Goal: Transaction & Acquisition: Purchase product/service

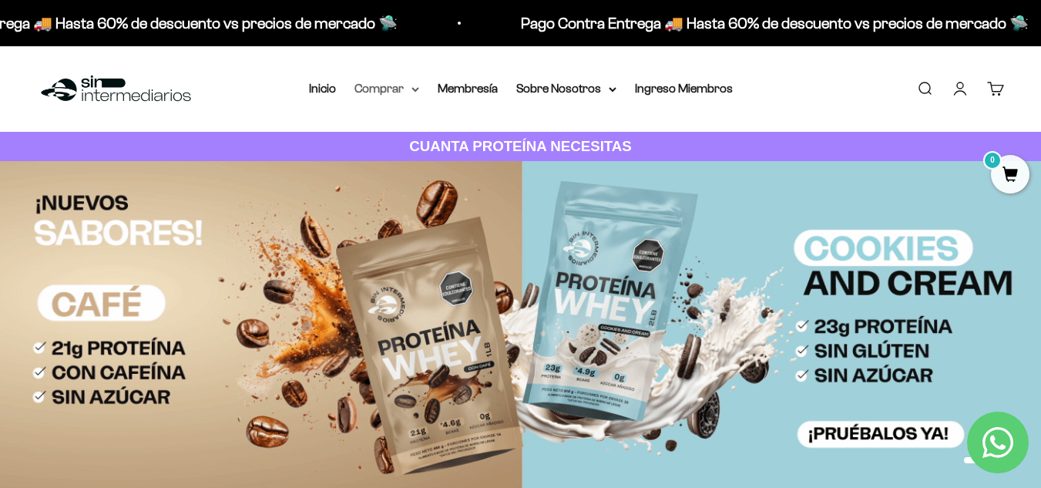
click at [414, 89] on icon at bounding box center [415, 89] width 6 height 3
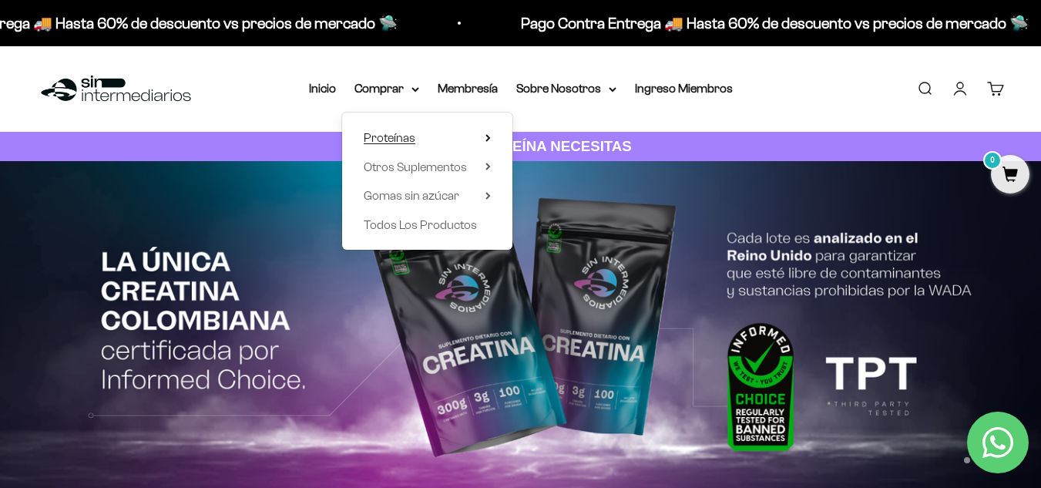
click at [414, 136] on span "Proteínas" at bounding box center [390, 137] width 52 height 13
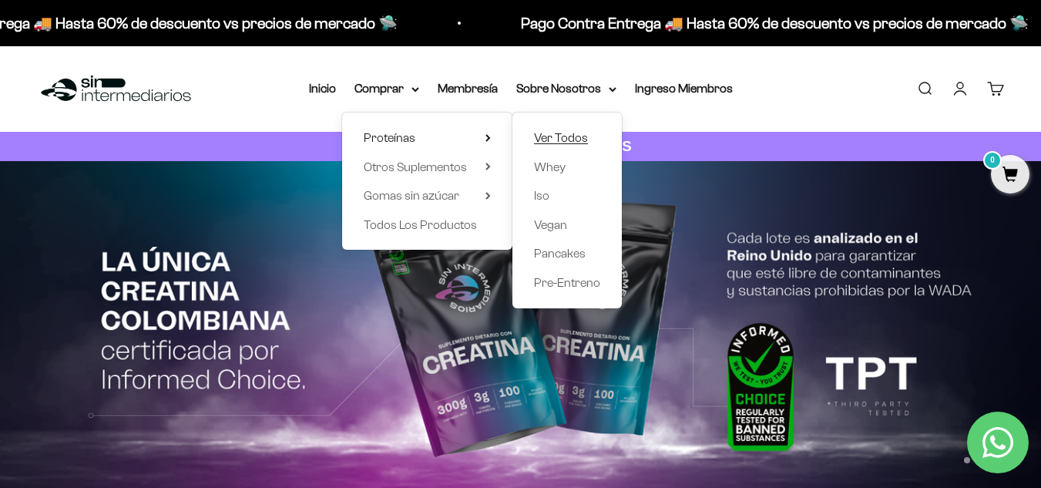
click at [541, 138] on span "Ver Todos" at bounding box center [561, 137] width 54 height 13
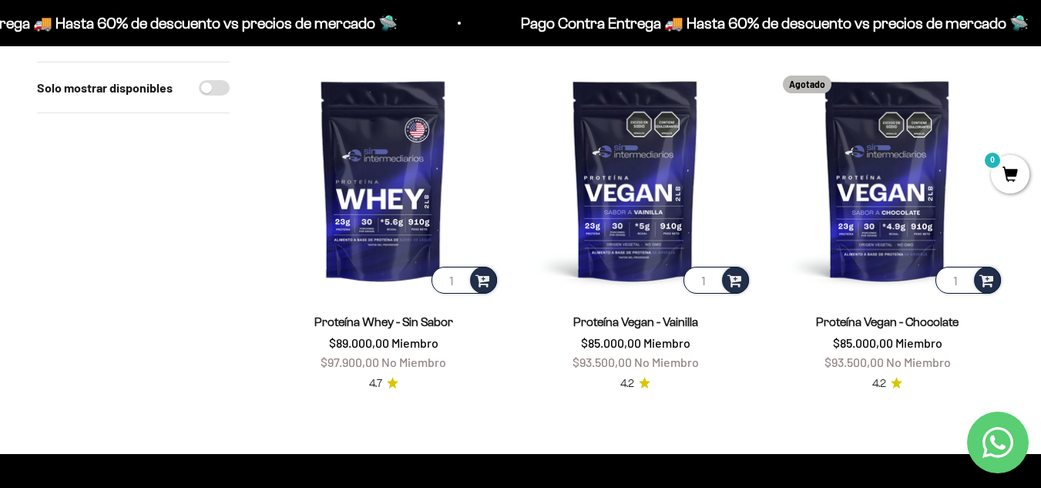
scroll to position [1275, 0]
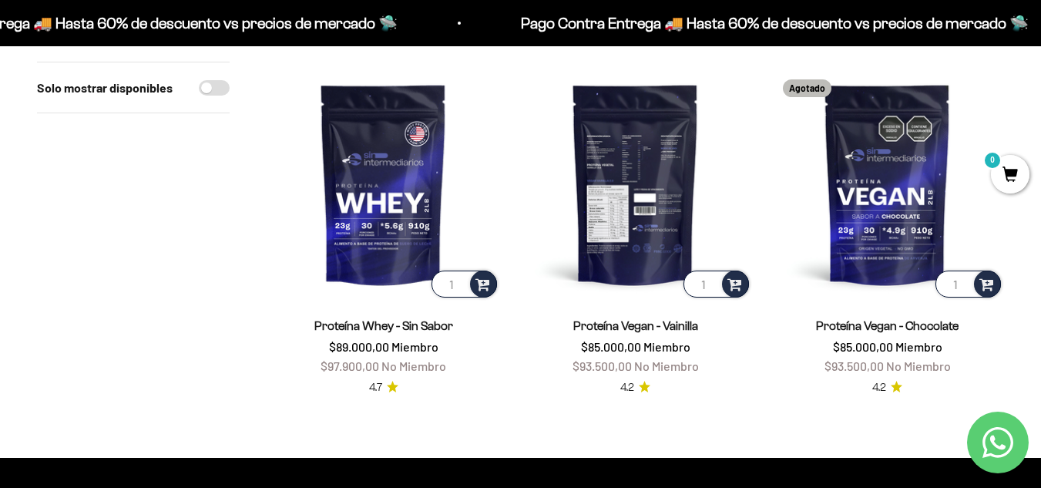
click at [621, 211] on img at bounding box center [635, 183] width 233 height 233
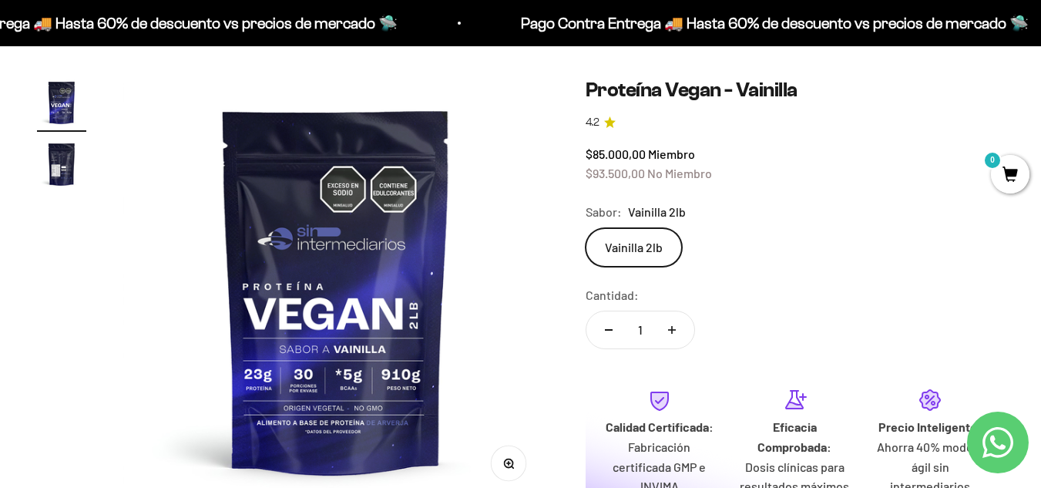
scroll to position [119, 0]
click at [270, 245] on img at bounding box center [335, 291] width 425 height 425
click at [420, 244] on img at bounding box center [335, 291] width 425 height 425
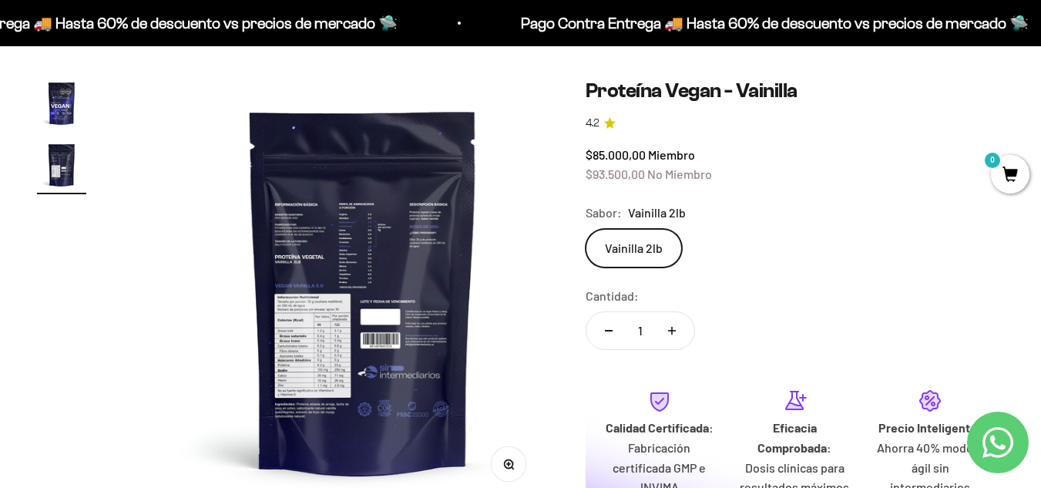
scroll to position [0, 435]
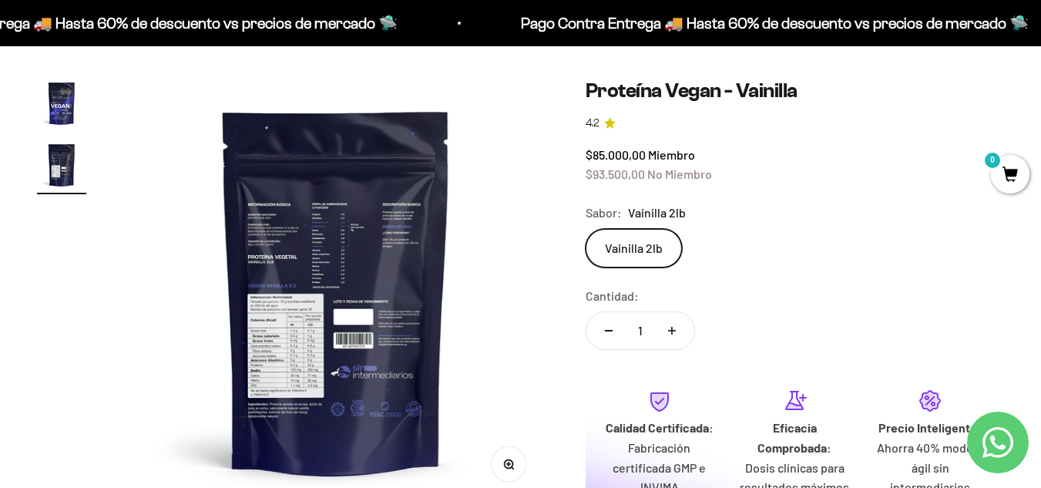
click at [509, 462] on icon "button" at bounding box center [508, 463] width 11 height 11
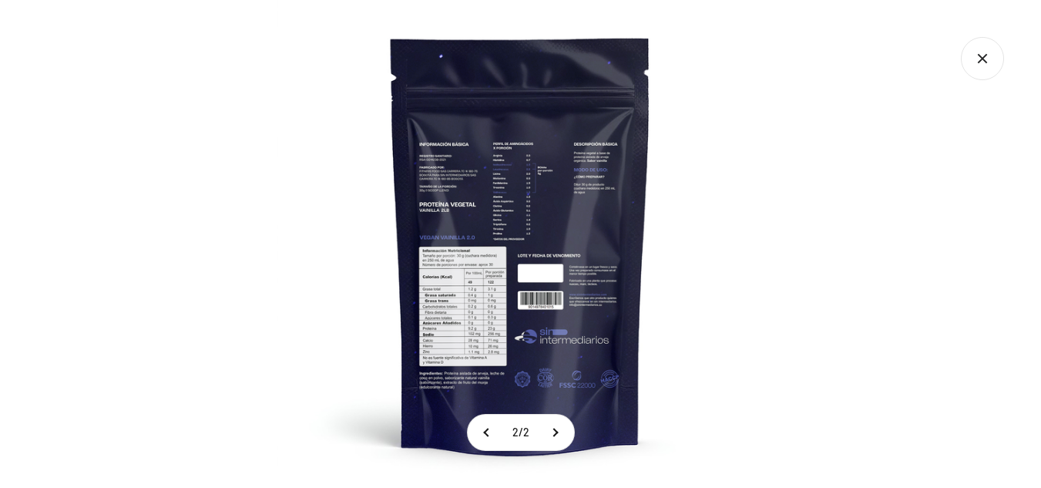
click at [478, 225] on img at bounding box center [521, 244] width 488 height 488
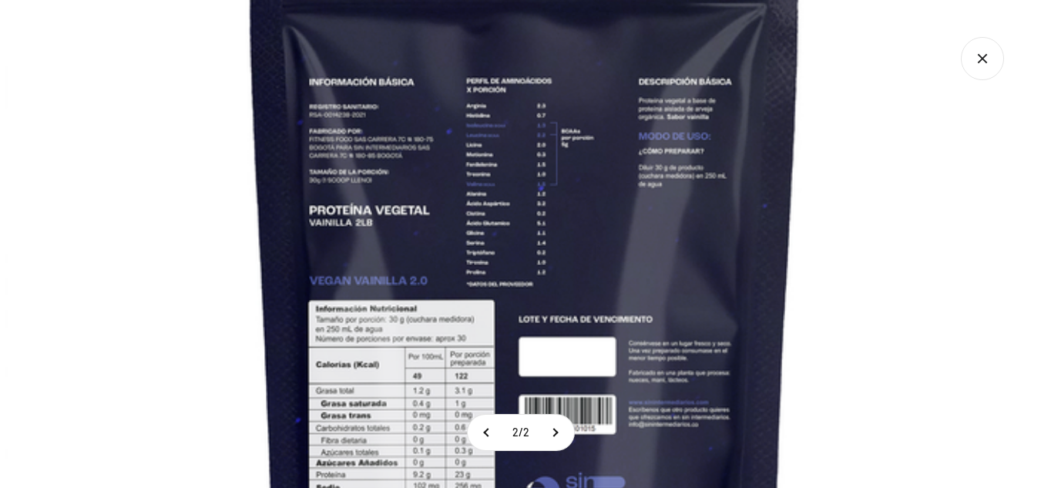
click at [532, 205] on img at bounding box center [525, 294] width 1040 height 1040
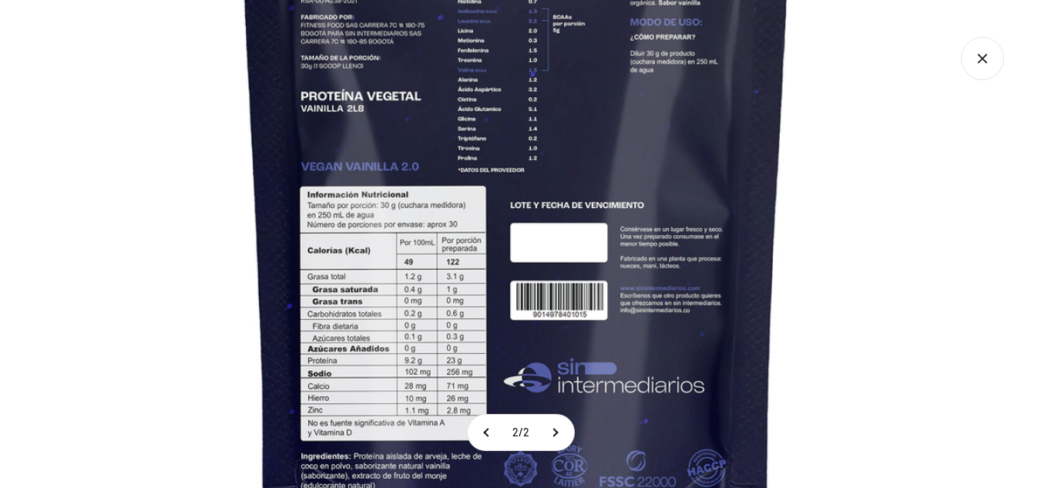
click at [437, 197] on img at bounding box center [516, 180] width 1040 height 1040
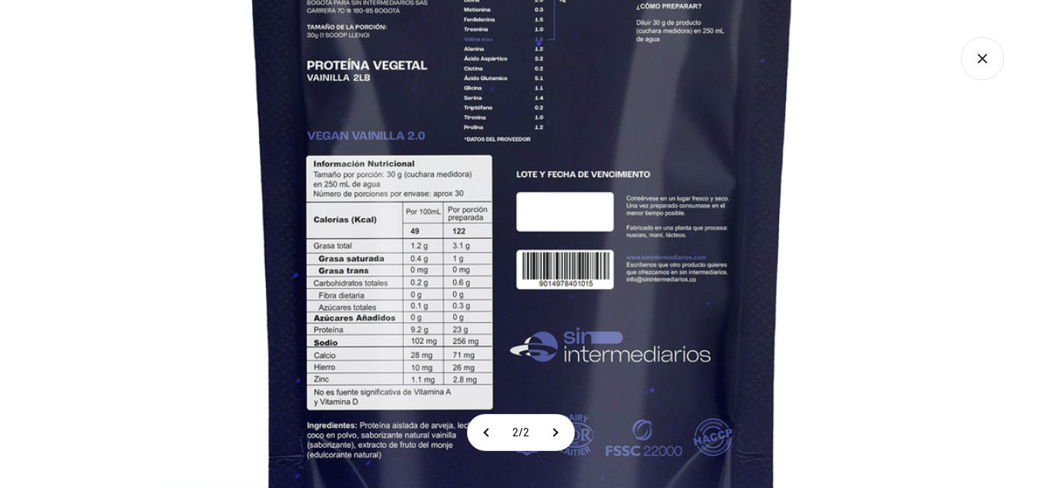
click at [489, 262] on img at bounding box center [522, 149] width 1040 height 1040
